Goal: Task Accomplishment & Management: Use online tool/utility

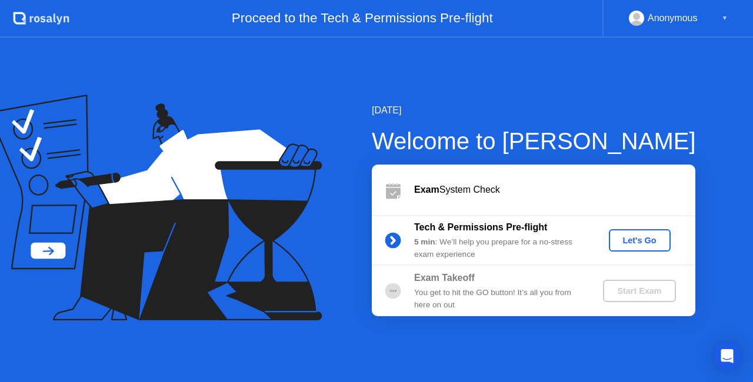
click at [634, 240] on div "Let's Go" at bounding box center [639, 240] width 52 height 9
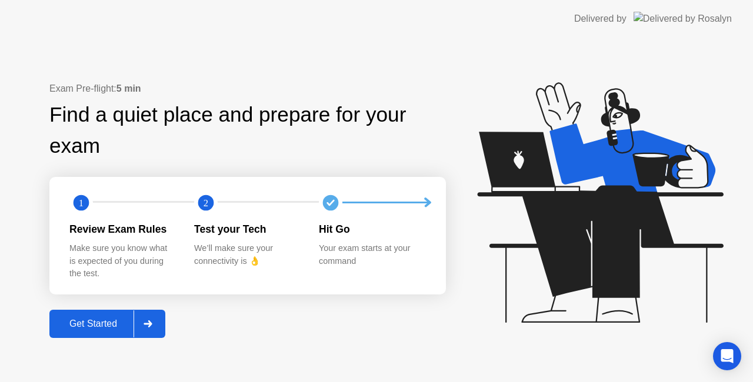
click at [111, 322] on div "Get Started" at bounding box center [93, 324] width 81 height 11
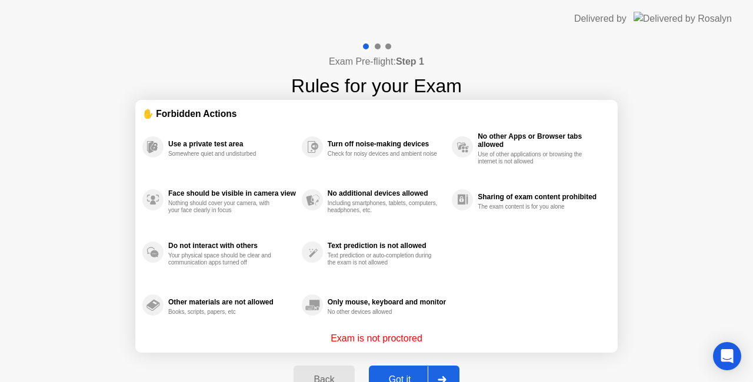
click at [409, 379] on div "Got it" at bounding box center [399, 380] width 55 height 11
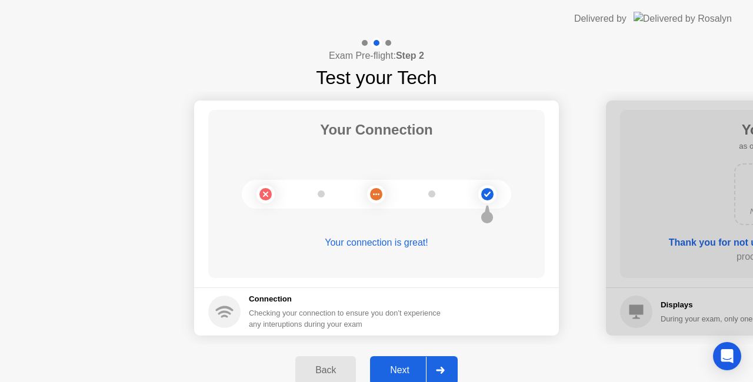
click at [405, 371] on div "Next" at bounding box center [399, 370] width 52 height 11
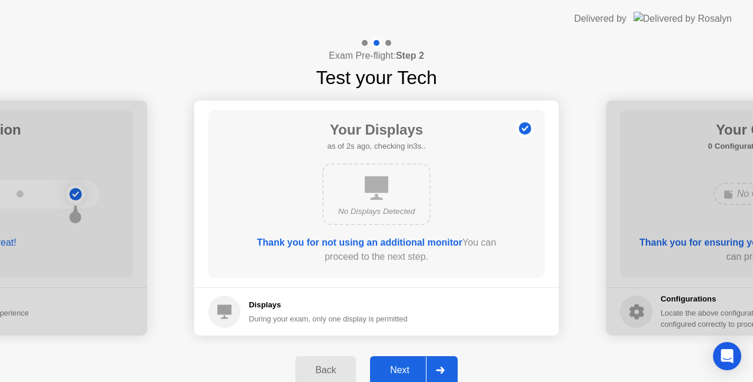
click at [405, 370] on div "Next" at bounding box center [399, 370] width 52 height 11
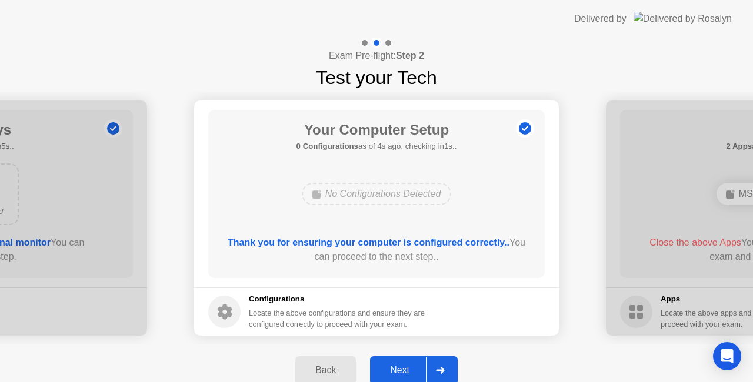
click at [405, 370] on div "Next" at bounding box center [399, 370] width 52 height 11
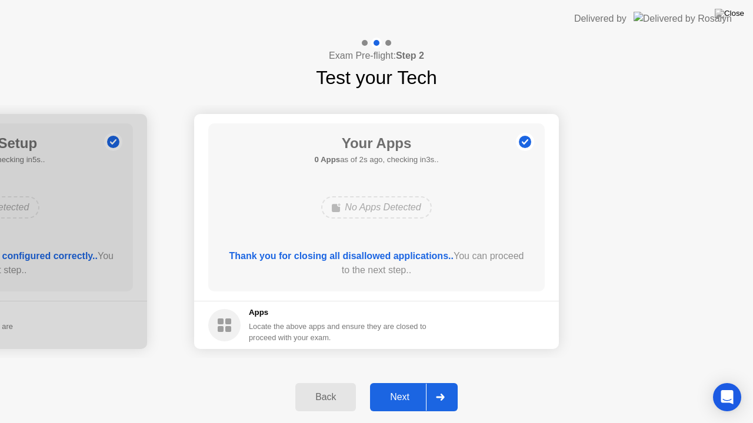
click at [399, 382] on div "Next" at bounding box center [399, 397] width 52 height 11
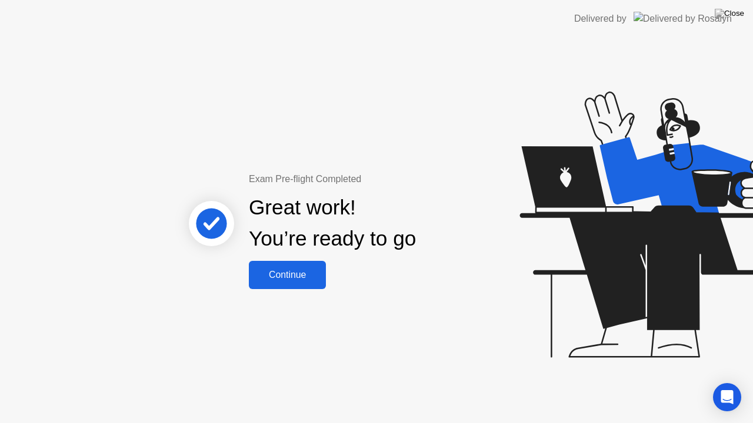
click at [319, 278] on div "Continue" at bounding box center [287, 275] width 70 height 11
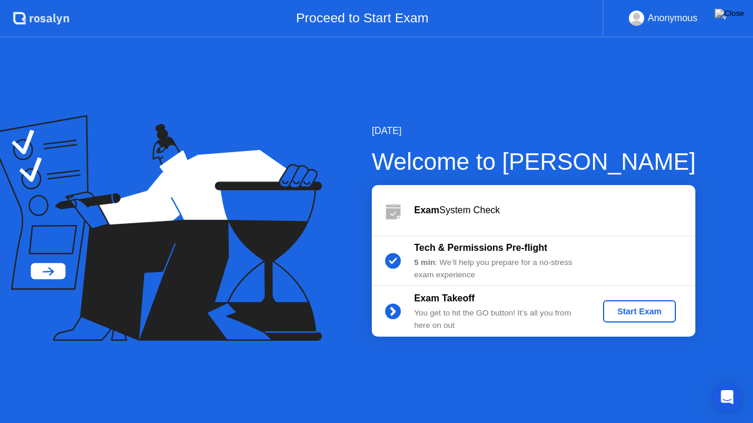
click at [633, 310] on div "Start Exam" at bounding box center [638, 311] width 63 height 9
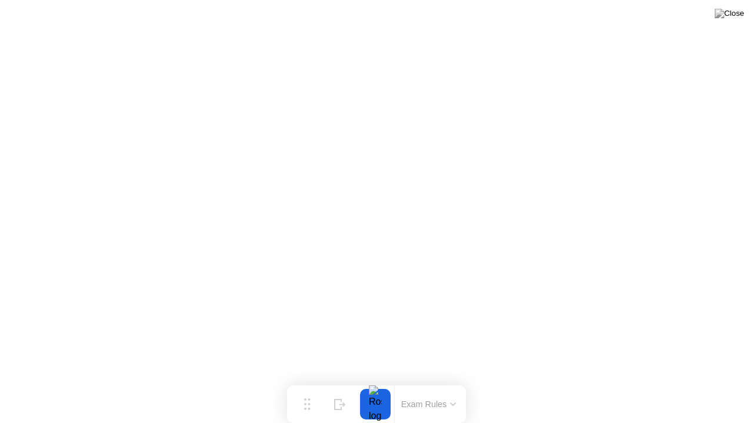
click at [447, 382] on div "Exam Rules" at bounding box center [428, 405] width 68 height 38
click at [452, 382] on icon at bounding box center [453, 405] width 6 height 4
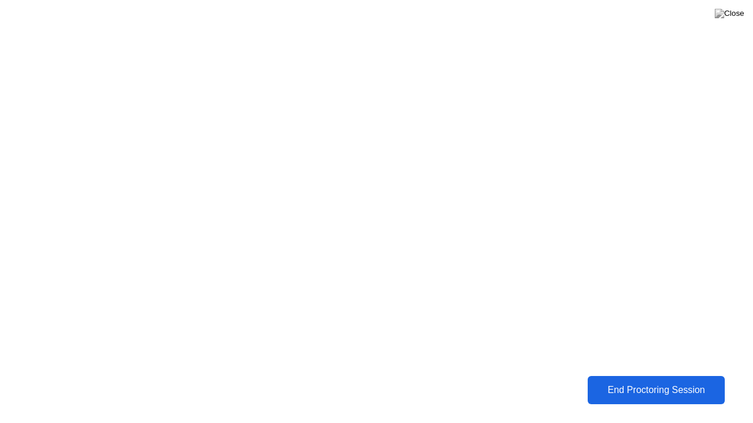
click at [605, 382] on button "End Proctoring Session" at bounding box center [656, 390] width 138 height 28
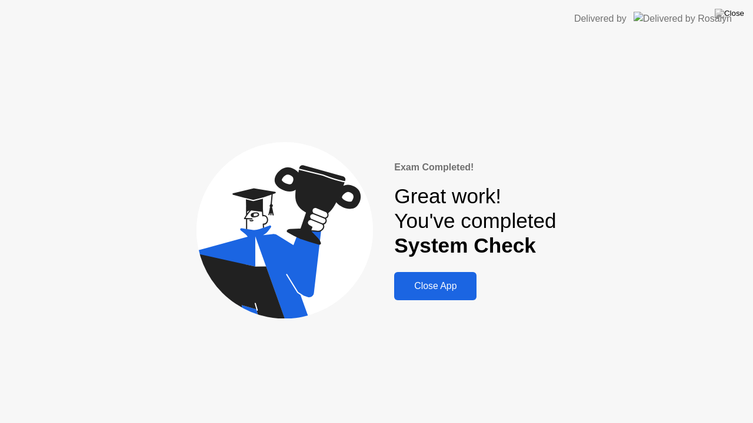
click at [456, 292] on div "Close App" at bounding box center [435, 286] width 75 height 11
